Goal: Navigation & Orientation: Find specific page/section

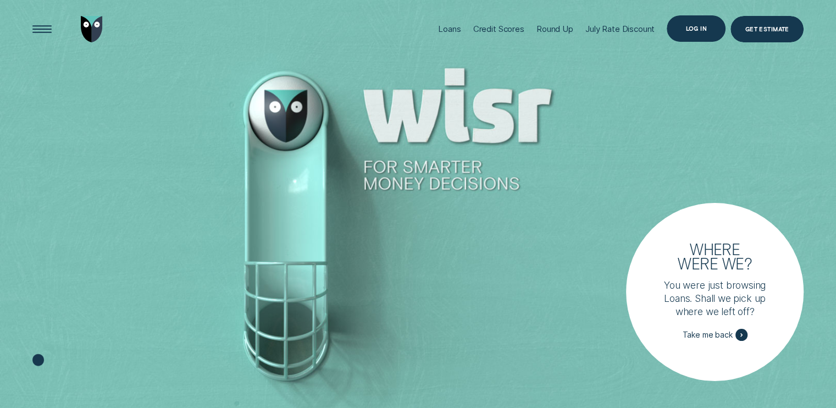
click at [708, 35] on div "Log in" at bounding box center [696, 28] width 59 height 26
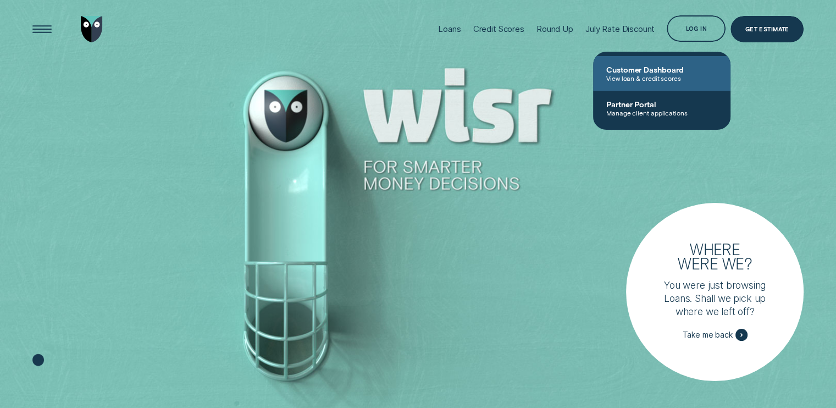
click at [649, 75] on span "View loan & credit scores" at bounding box center [661, 78] width 111 height 8
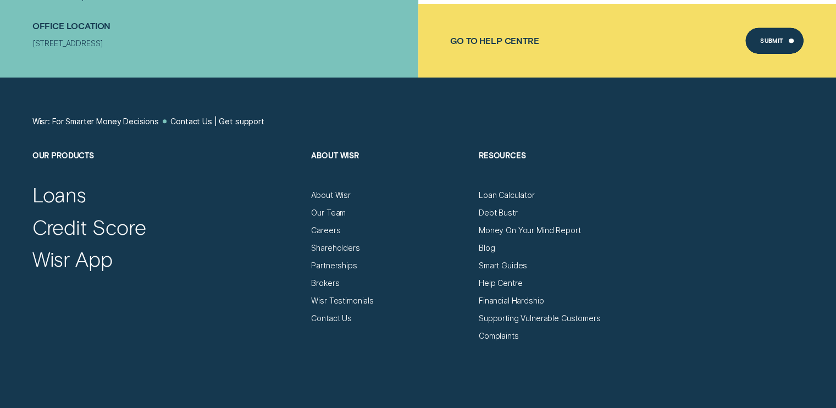
scroll to position [564, 0]
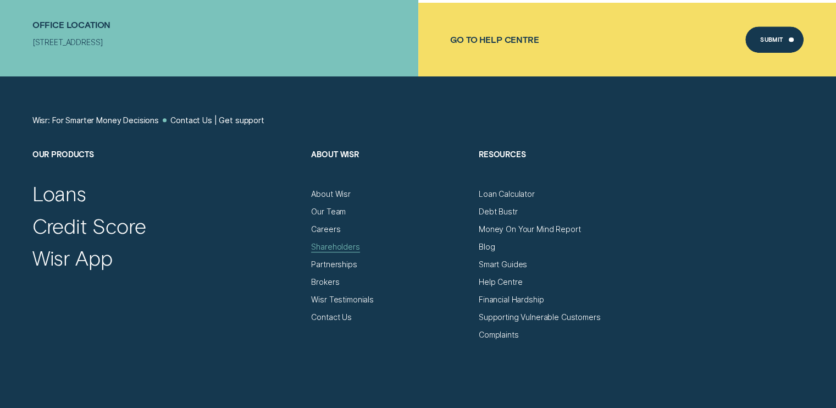
click at [332, 247] on div "Shareholders" at bounding box center [335, 247] width 48 height 10
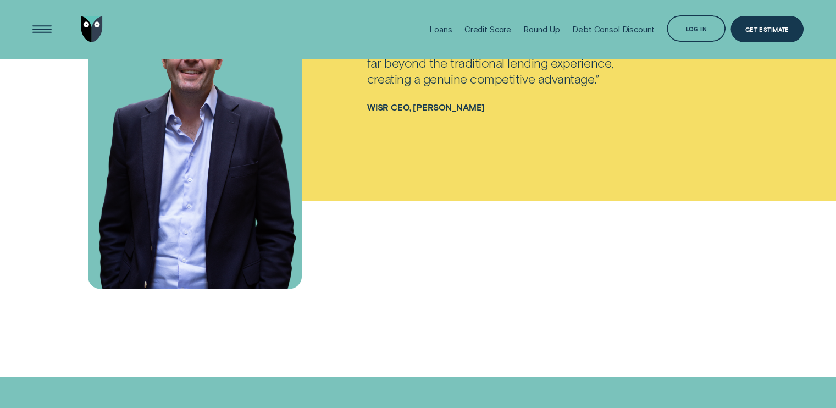
scroll to position [1004, 0]
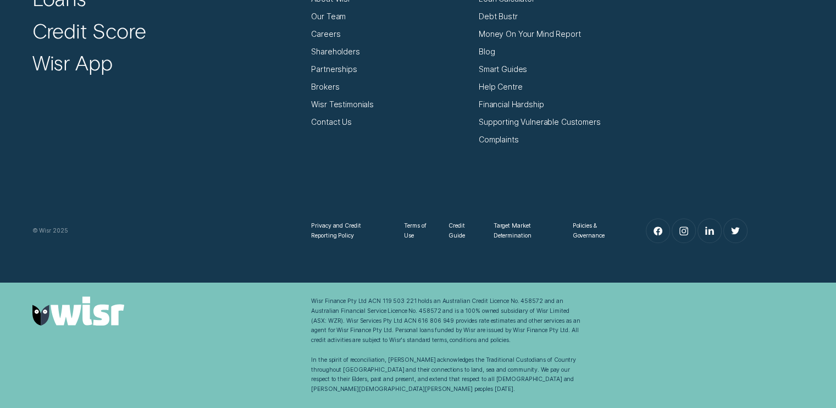
scroll to position [564, 0]
